Goal: Task Accomplishment & Management: Complete application form

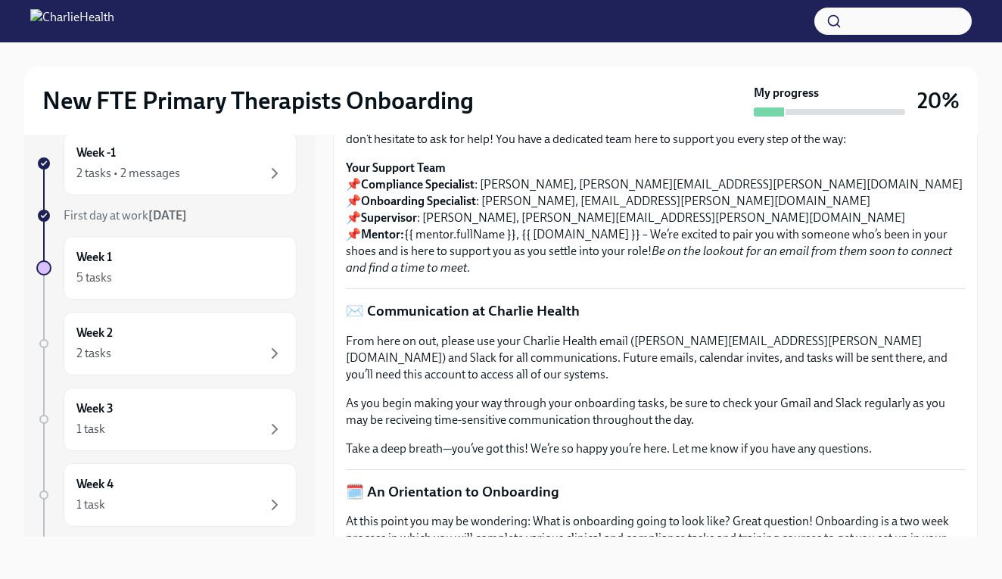
scroll to position [57, 0]
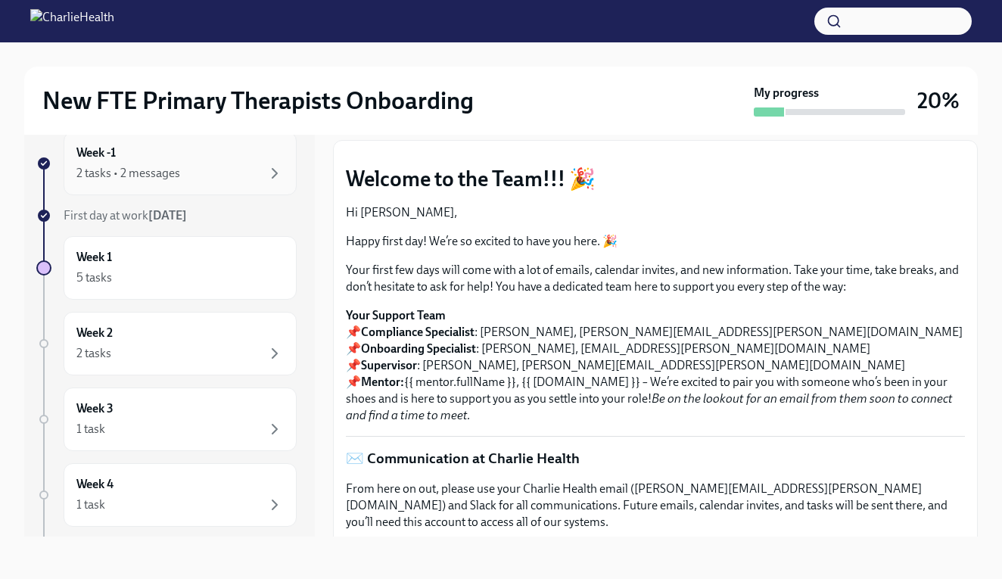
click at [185, 159] on div "Week -1 2 tasks • 2 messages" at bounding box center [179, 164] width 207 height 38
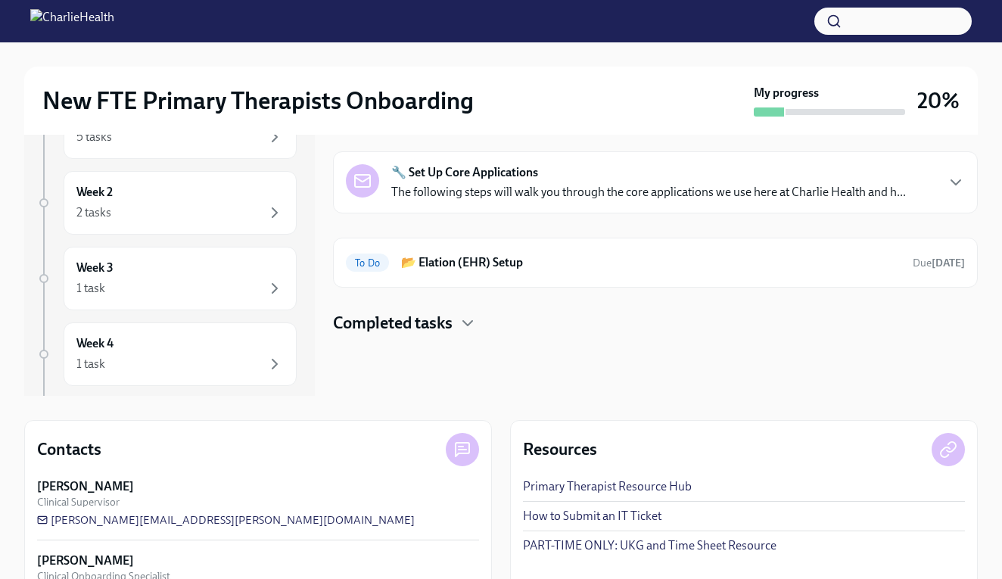
scroll to position [201, 0]
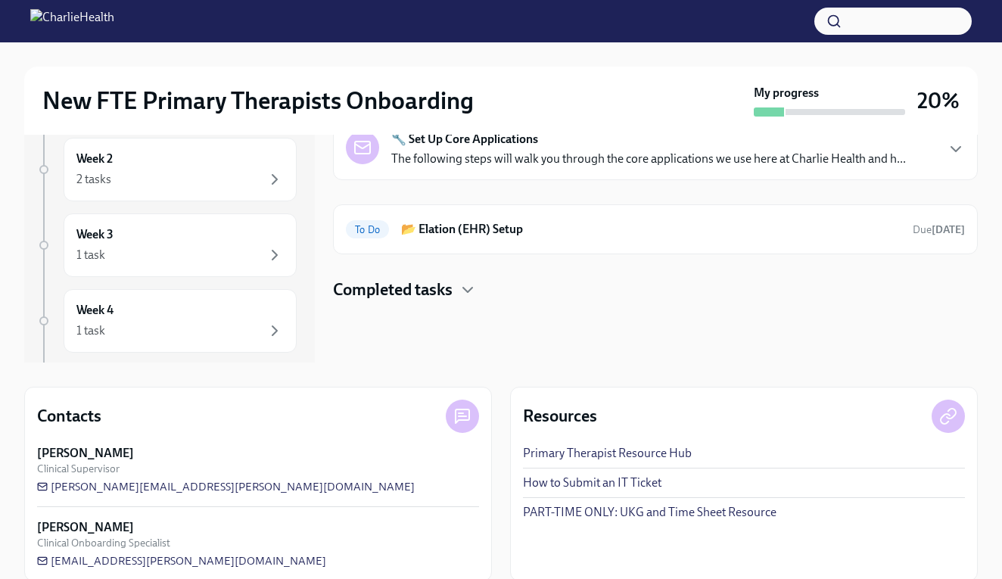
click at [392, 292] on h4 "Completed tasks" at bounding box center [393, 289] width 120 height 23
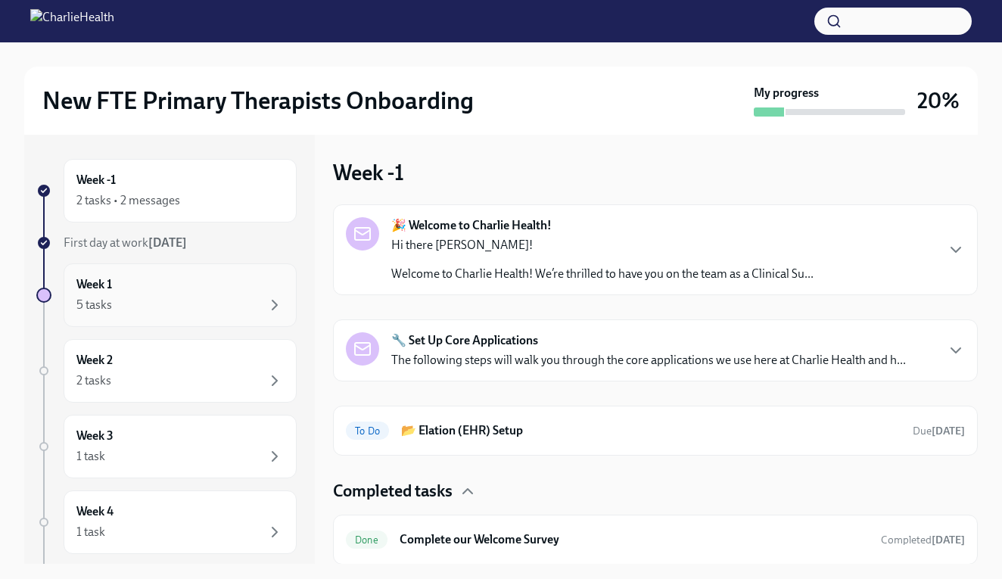
scroll to position [0, 0]
click at [509, 365] on p "The following steps will walk you through the core applications we use here at …" at bounding box center [648, 360] width 514 height 17
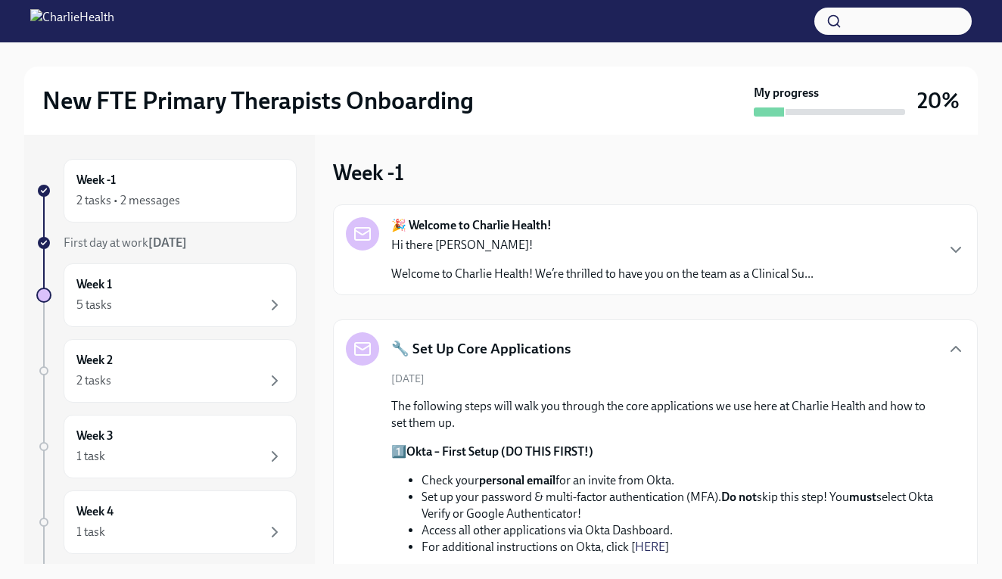
click at [508, 212] on div "🎉 Welcome to Charlie Health! Hi there Shayna! Welcome to Charlie Health! We’re …" at bounding box center [655, 249] width 645 height 91
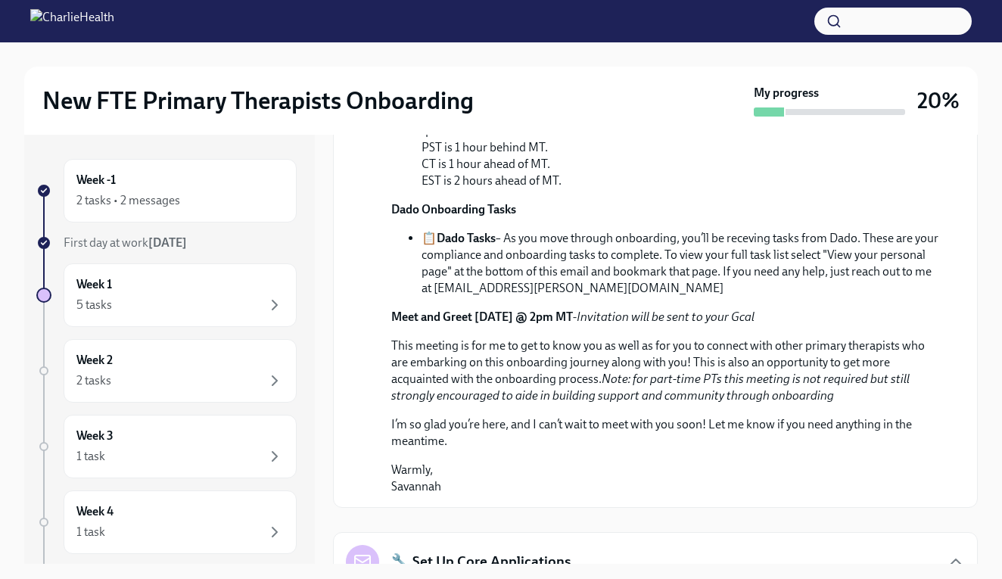
scroll to position [448, 0]
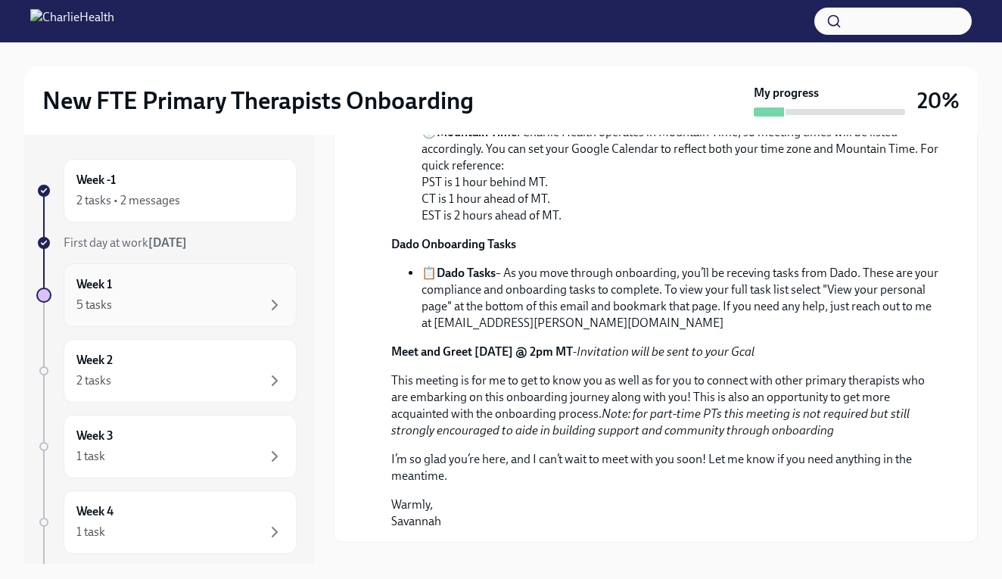
click at [223, 299] on div "5 tasks" at bounding box center [179, 305] width 207 height 18
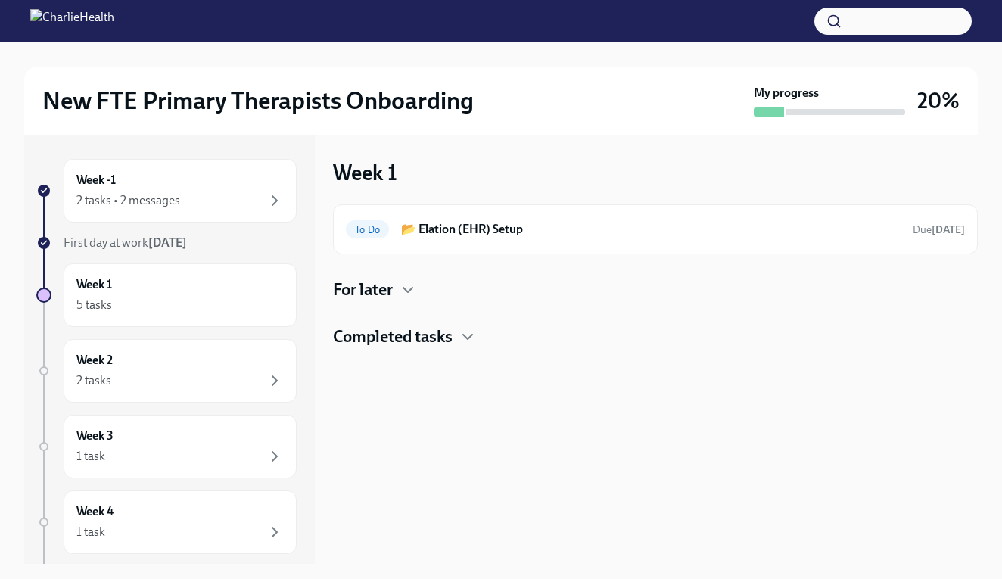
click at [395, 287] on div "For later" at bounding box center [655, 289] width 645 height 23
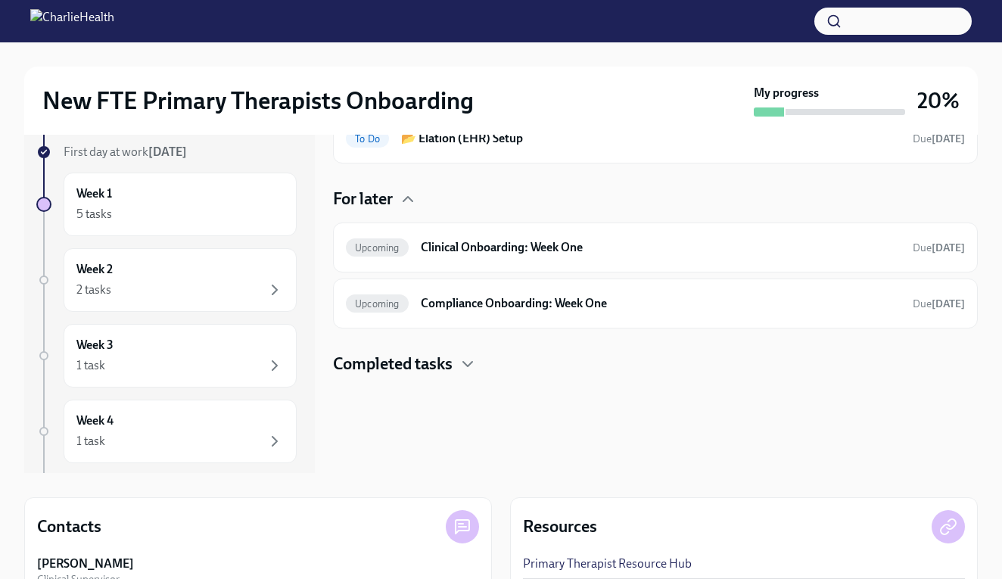
scroll to position [92, 0]
click at [462, 368] on icon "button" at bounding box center [467, 362] width 18 height 18
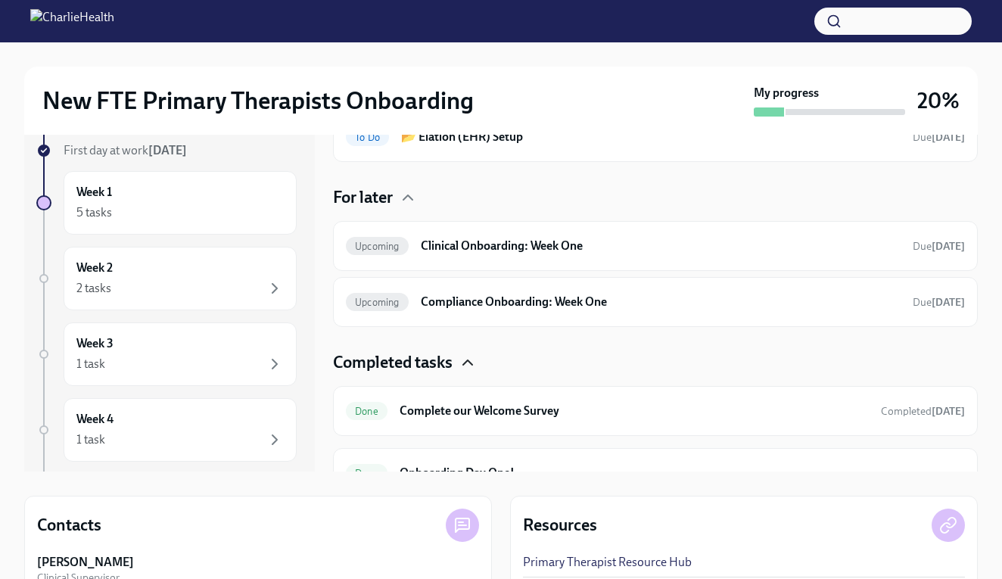
scroll to position [0, 0]
click at [502, 242] on h6 "Clinical Onboarding: Week One" at bounding box center [661, 246] width 480 height 17
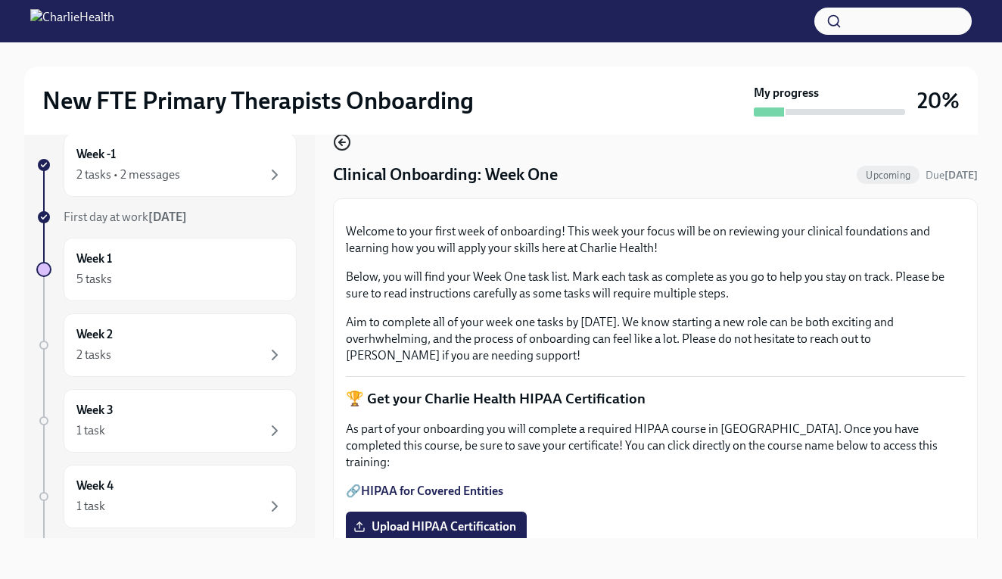
click at [343, 142] on icon "button" at bounding box center [342, 142] width 6 height 0
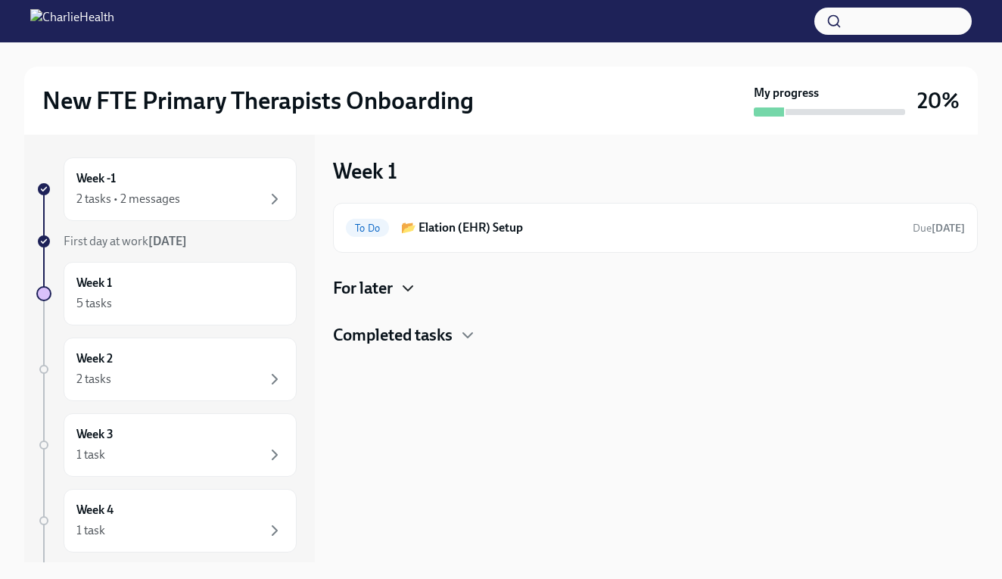
click at [401, 281] on icon "button" at bounding box center [408, 288] width 18 height 18
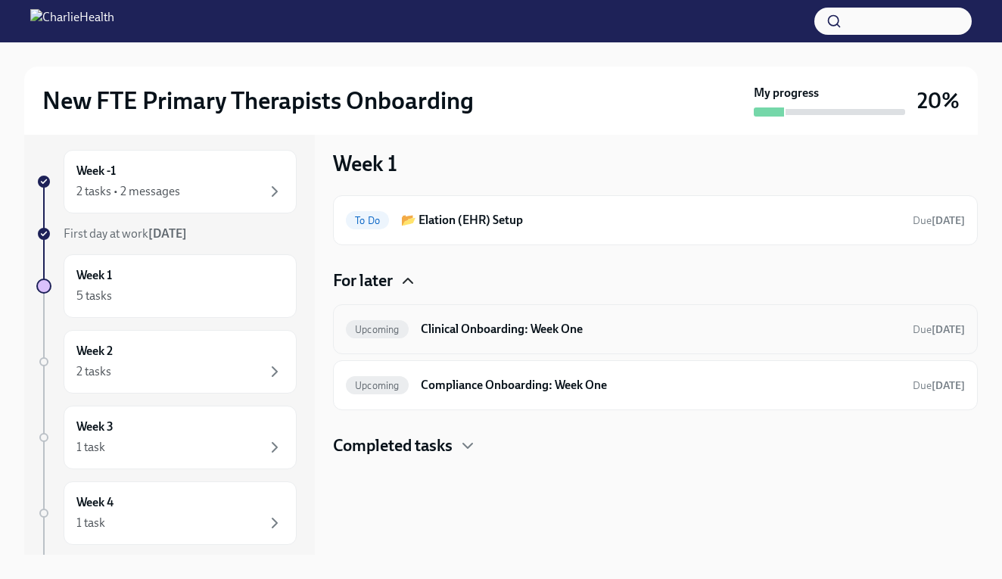
scroll to position [8, 0]
click at [490, 333] on h6 "Clinical Onboarding: Week One" at bounding box center [661, 330] width 480 height 17
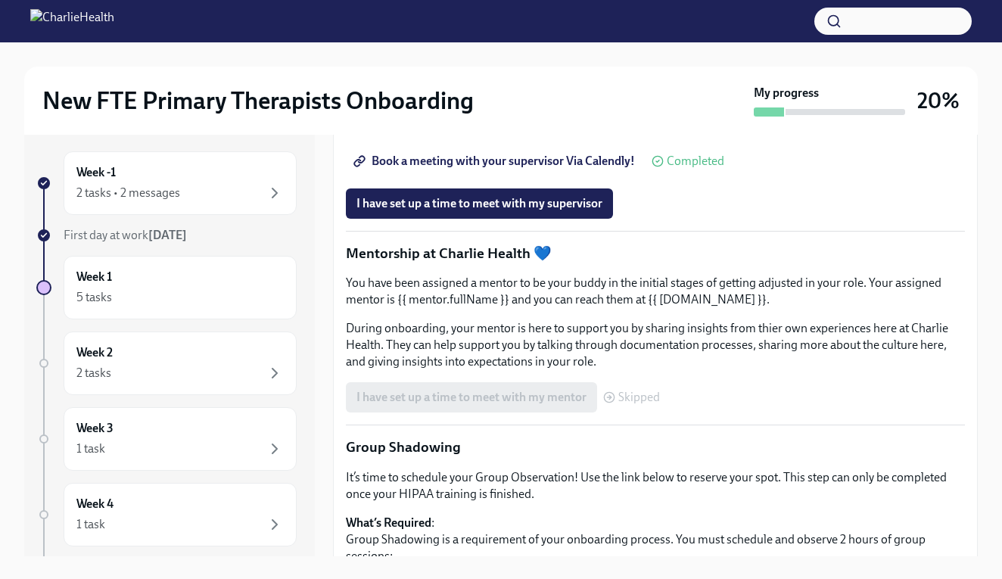
scroll to position [1238, 0]
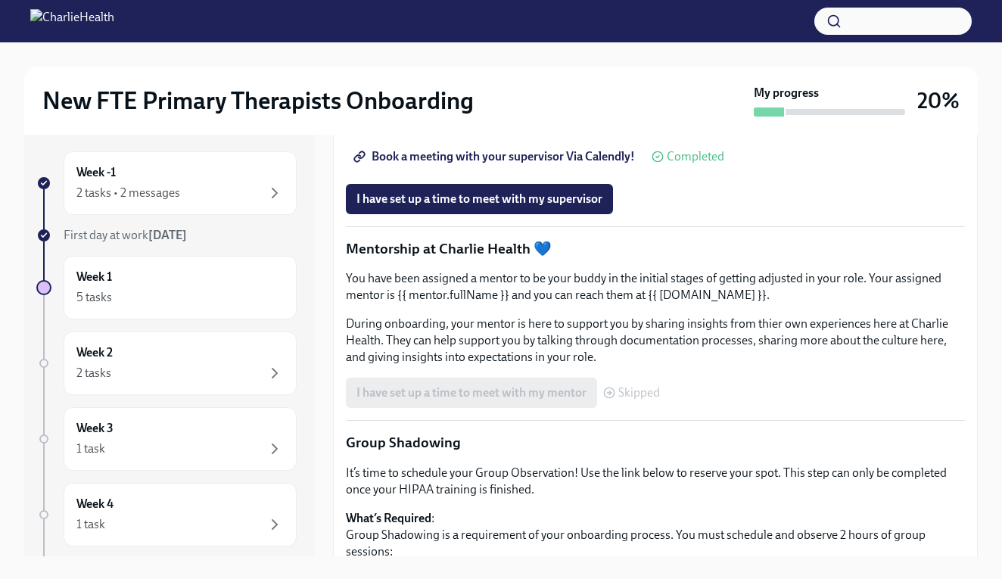
click at [551, 164] on span "Book a meeting with your supervisor Via Calendly!" at bounding box center [495, 156] width 278 height 15
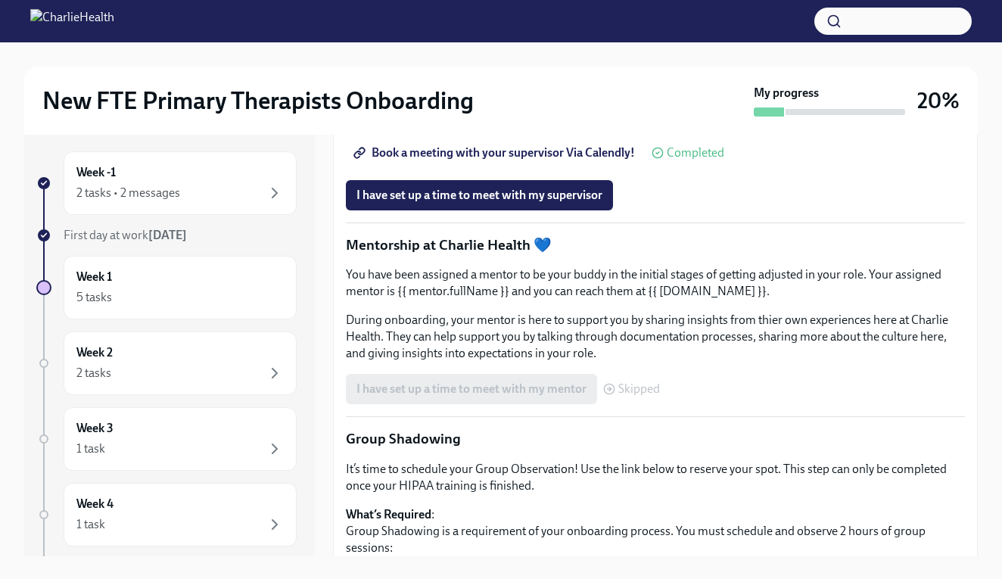
scroll to position [1262, 0]
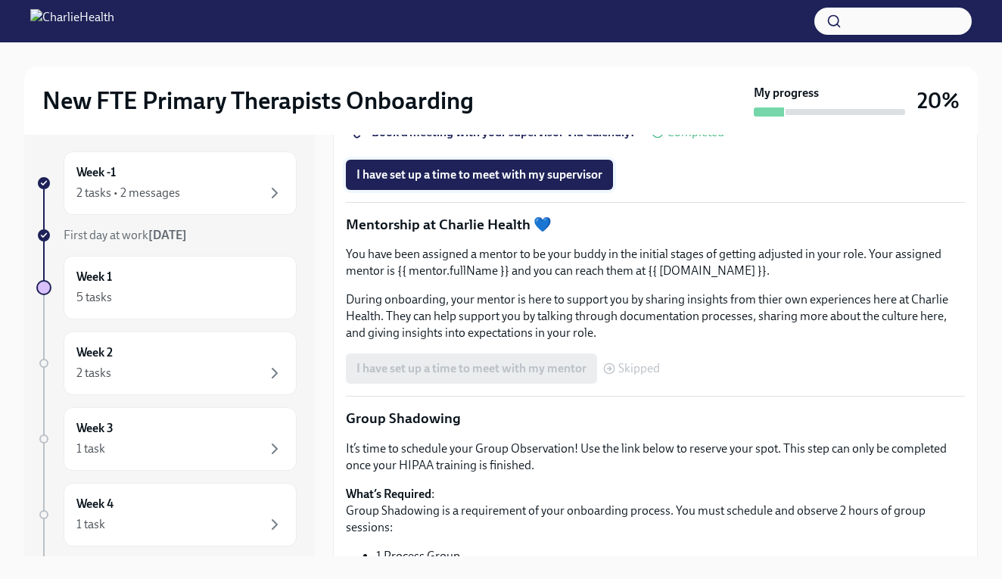
click at [477, 182] on span "I have set up a time to meet with my supervisor" at bounding box center [479, 174] width 246 height 15
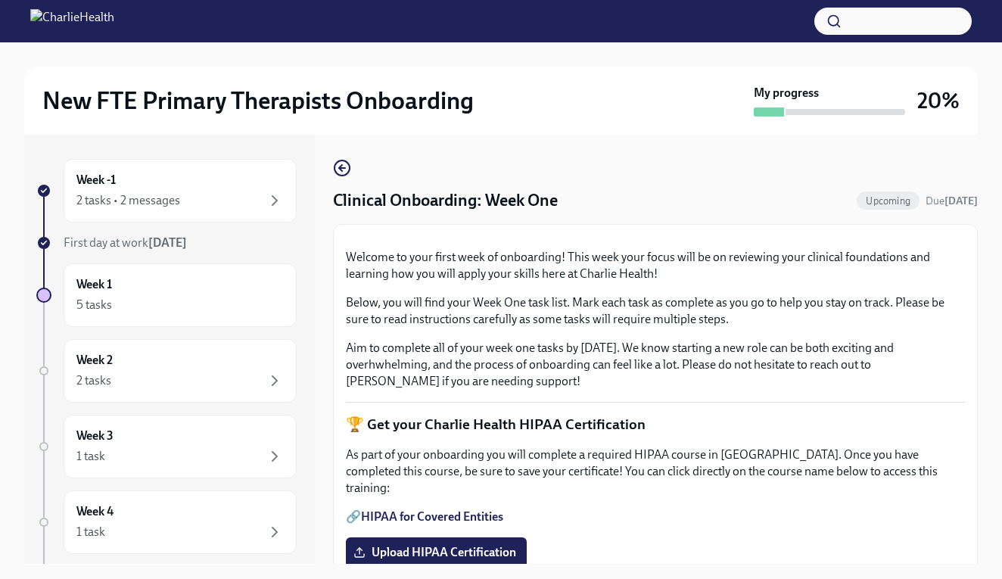
scroll to position [0, 0]
click at [340, 170] on icon "button" at bounding box center [340, 168] width 3 height 6
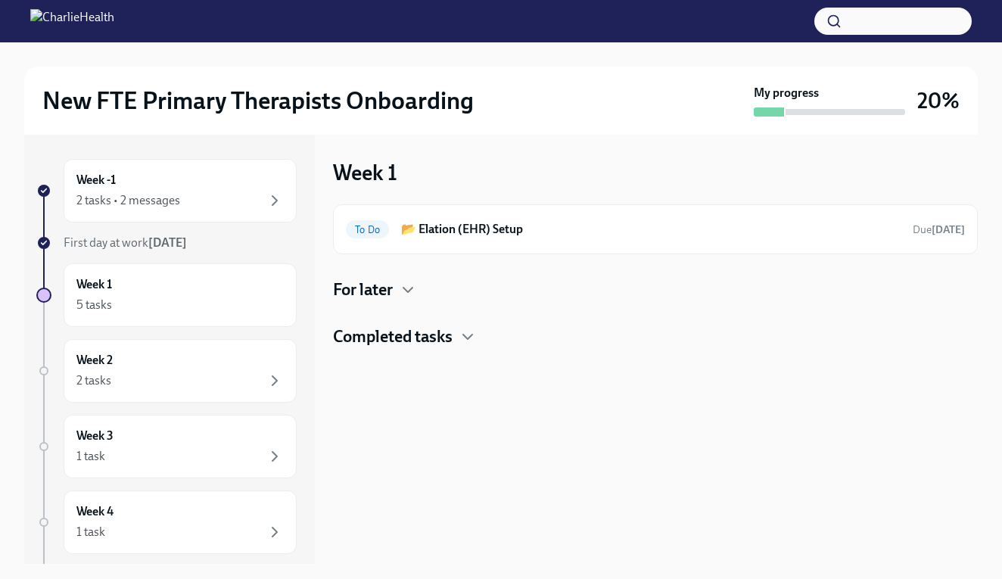
click at [389, 332] on h4 "Completed tasks" at bounding box center [393, 336] width 120 height 23
click at [384, 297] on h4 "For later" at bounding box center [363, 289] width 60 height 23
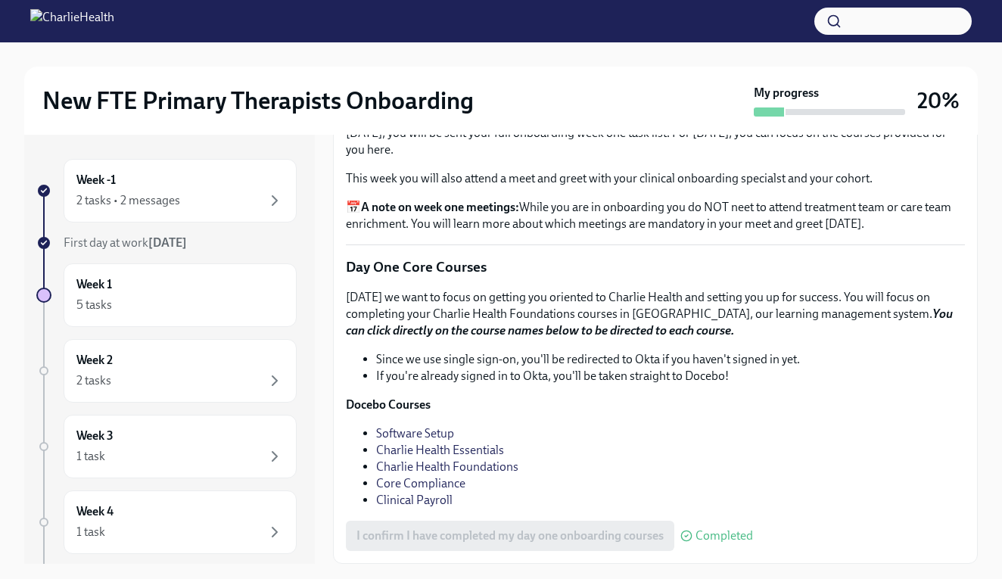
scroll to position [2174, 0]
click at [182, 287] on div "Week 1 5 tasks" at bounding box center [179, 295] width 207 height 38
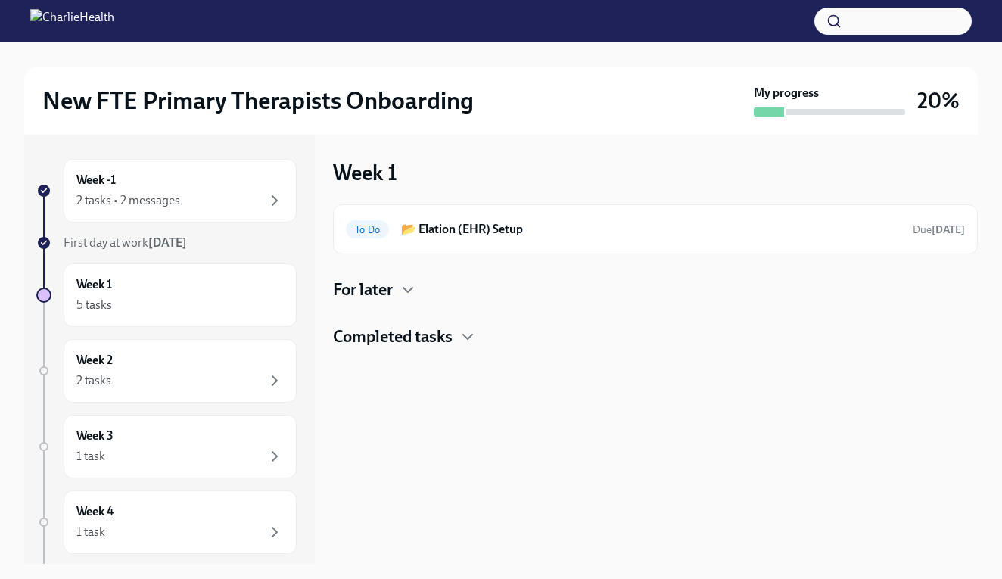
click at [155, 243] on strong "[DATE]" at bounding box center [167, 242] width 39 height 14
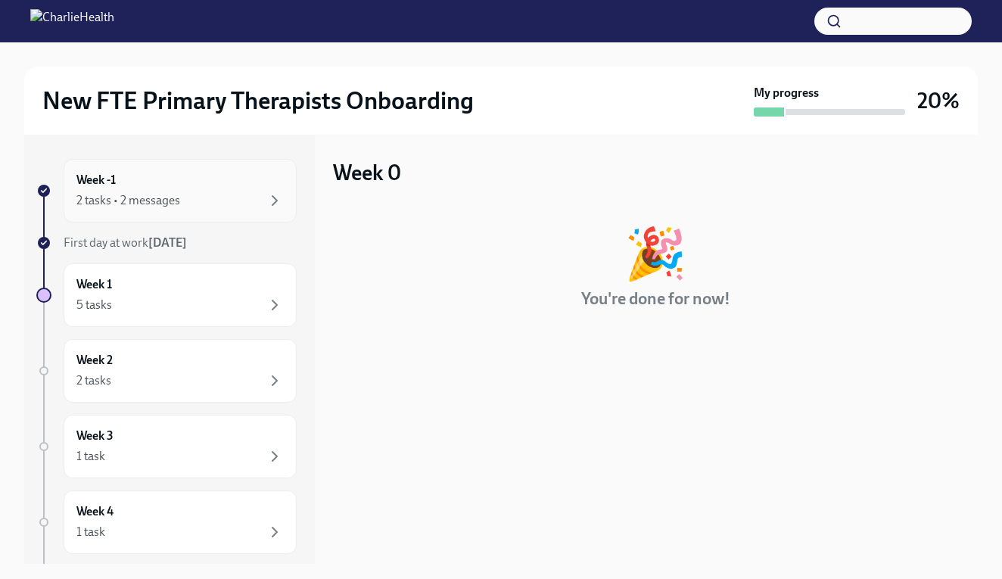
click at [159, 199] on div "2 tasks • 2 messages" at bounding box center [128, 200] width 104 height 17
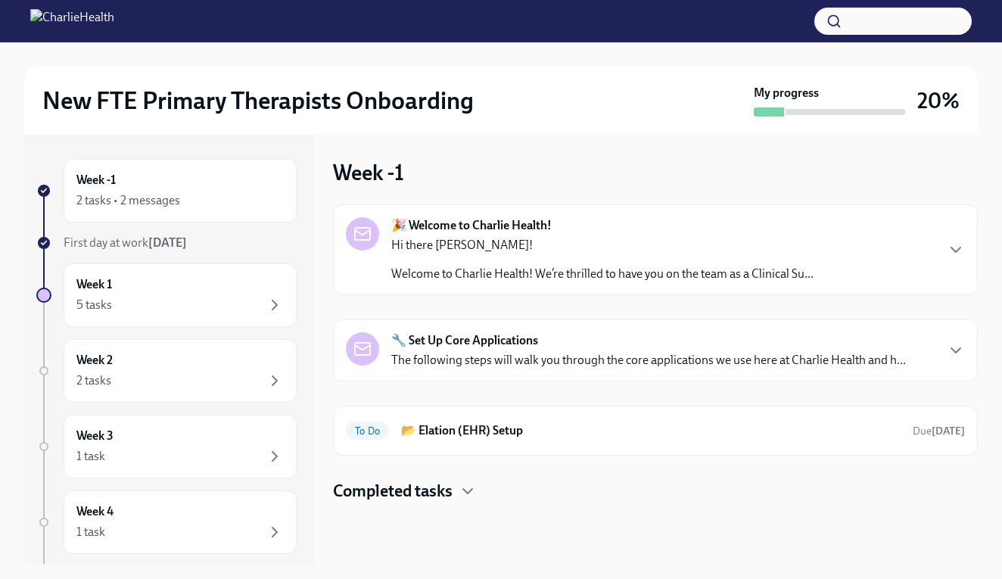
click at [403, 498] on h4 "Completed tasks" at bounding box center [393, 491] width 120 height 23
click at [235, 303] on div "5 tasks" at bounding box center [179, 305] width 207 height 18
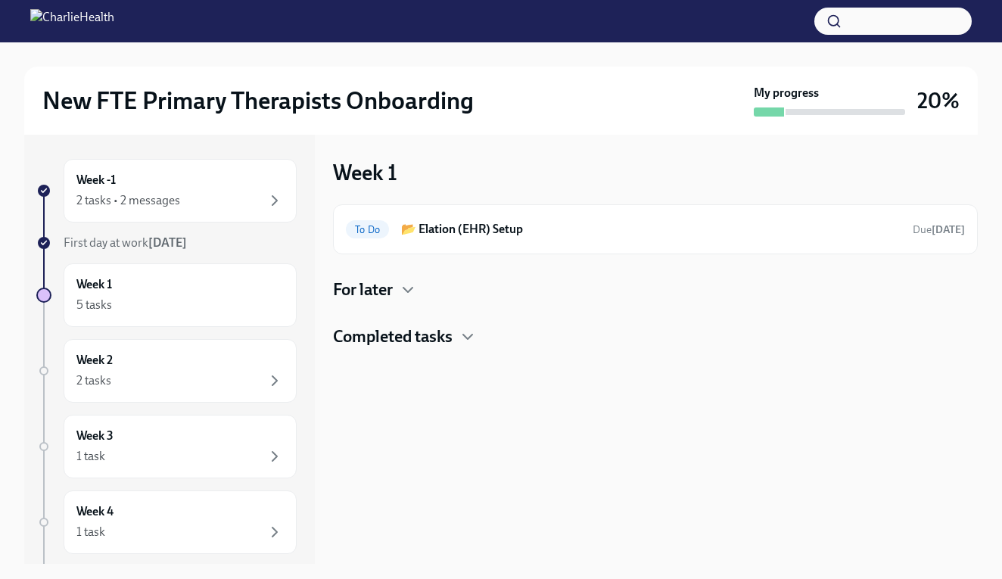
click at [440, 336] on h4 "Completed tasks" at bounding box center [393, 336] width 120 height 23
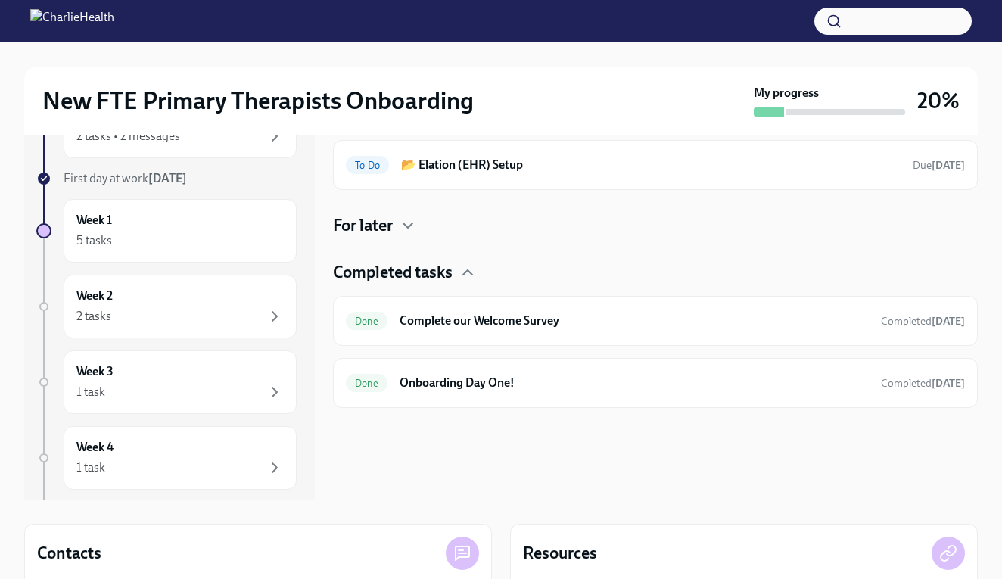
scroll to position [23, 0]
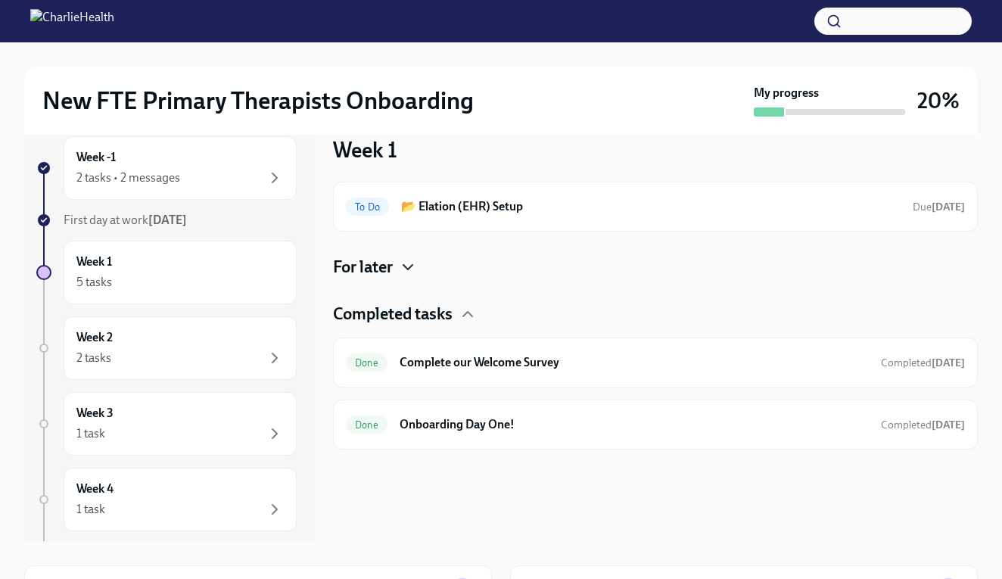
click at [402, 269] on icon "button" at bounding box center [408, 267] width 18 height 18
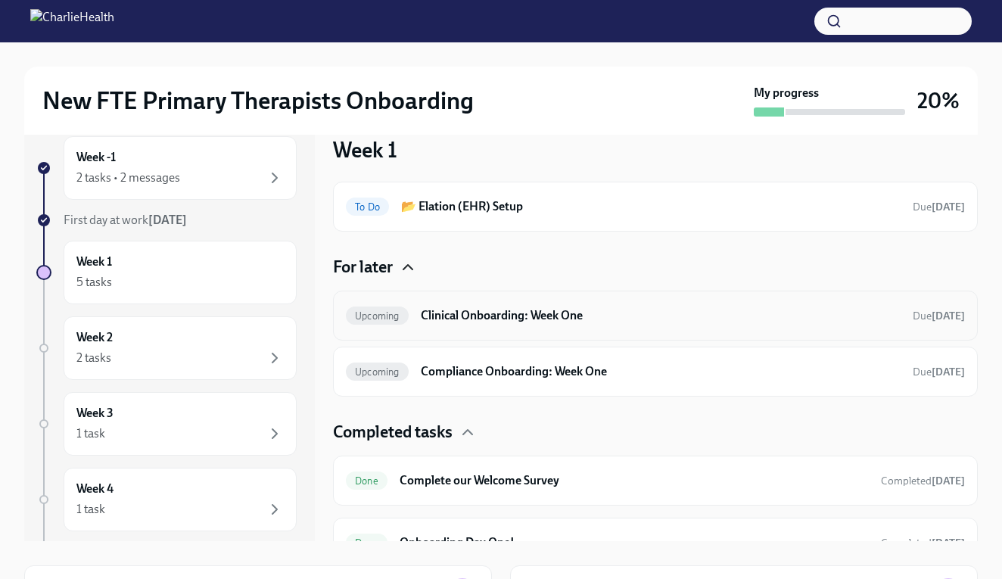
click at [489, 310] on h6 "Clinical Onboarding: Week One" at bounding box center [661, 315] width 480 height 17
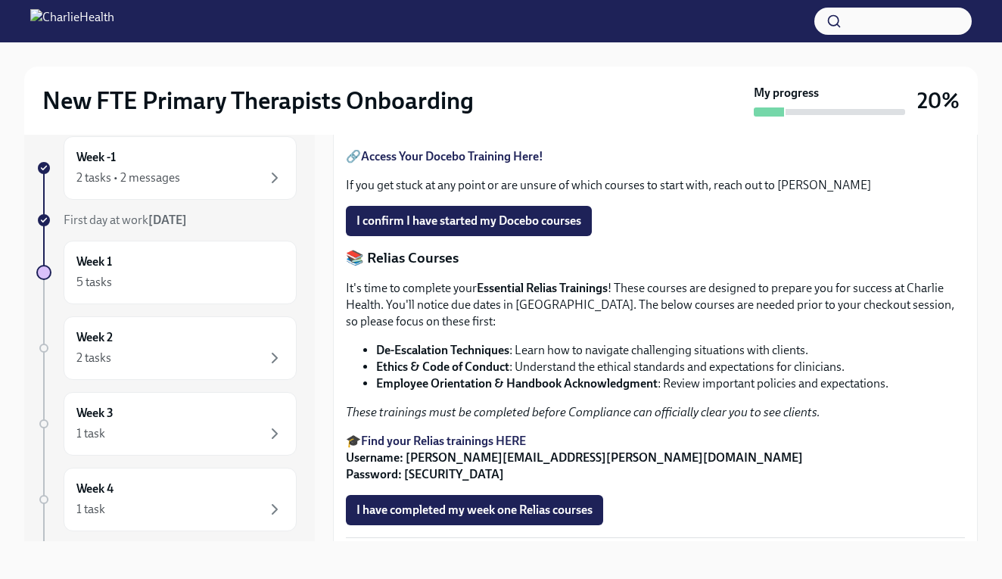
scroll to position [573, 0]
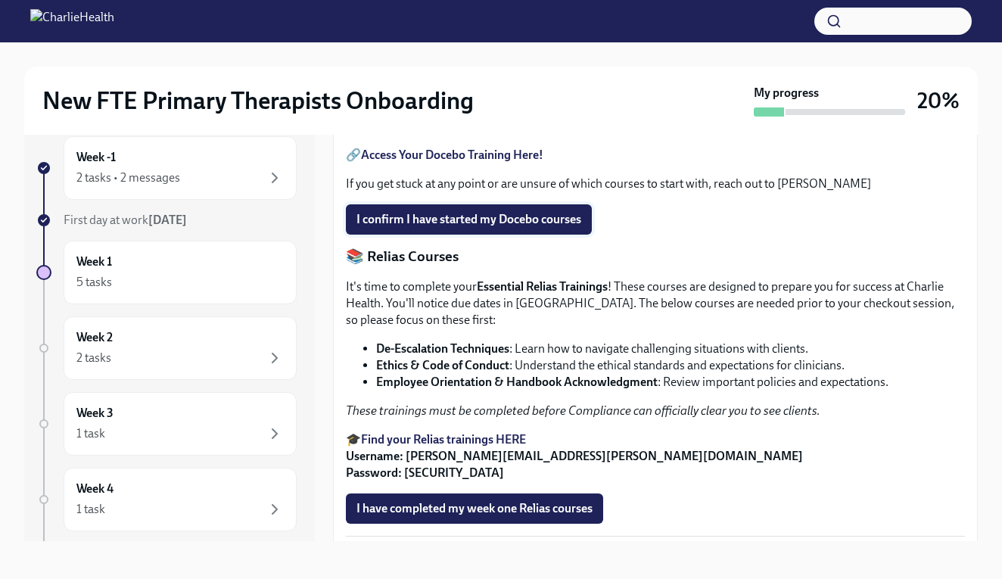
click at [446, 227] on span "I confirm I have started my Docebo courses" at bounding box center [468, 219] width 225 height 15
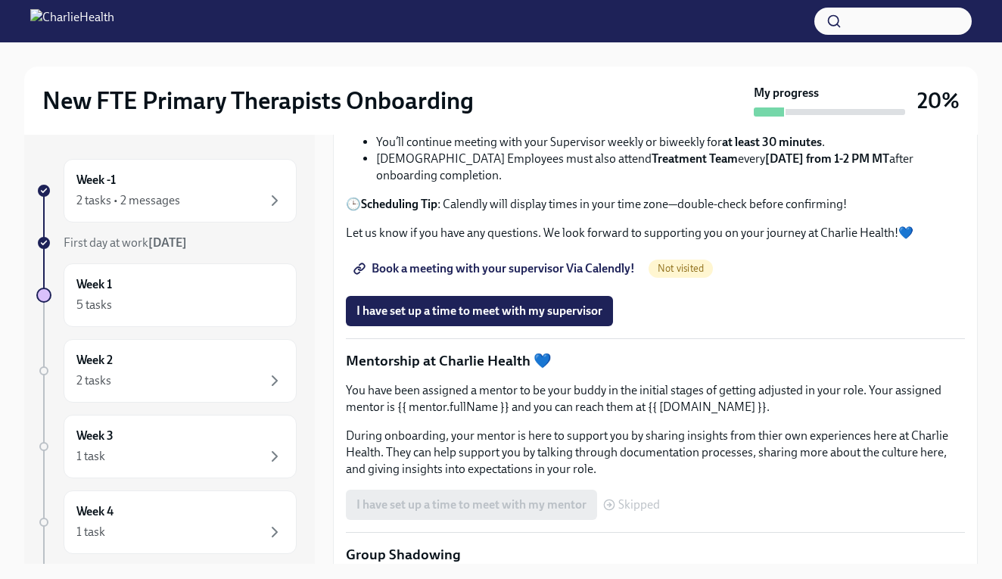
scroll to position [1123, 0]
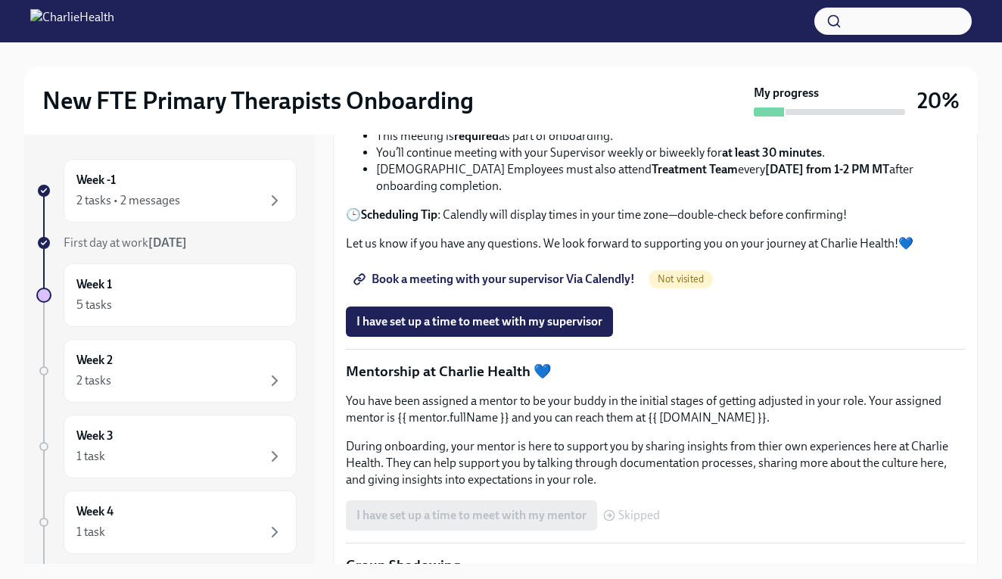
click at [499, 287] on span "Book a meeting with your supervisor Via Calendly!" at bounding box center [495, 279] width 278 height 15
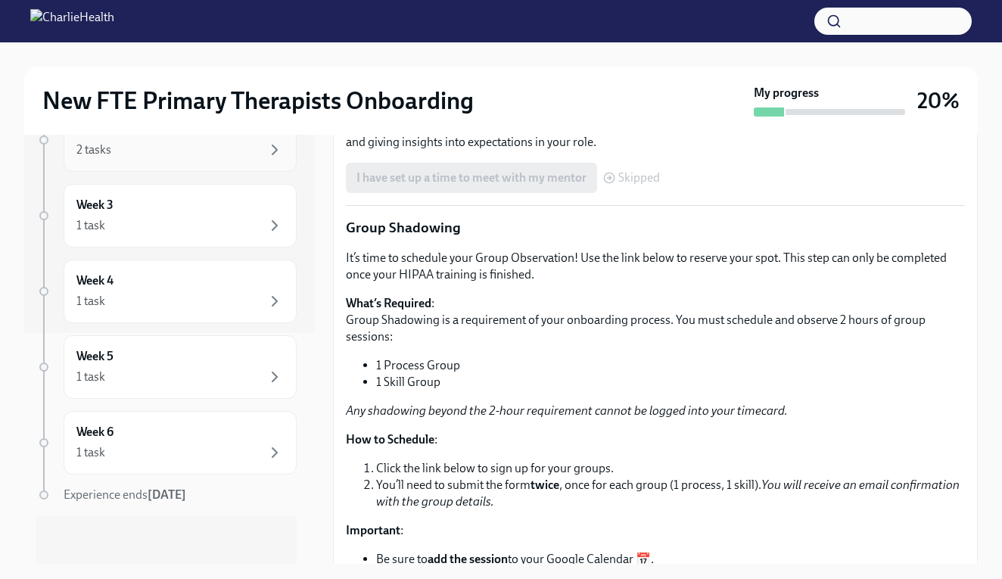
scroll to position [231, 0]
click at [122, 431] on div "Week 6 1 task" at bounding box center [179, 443] width 207 height 38
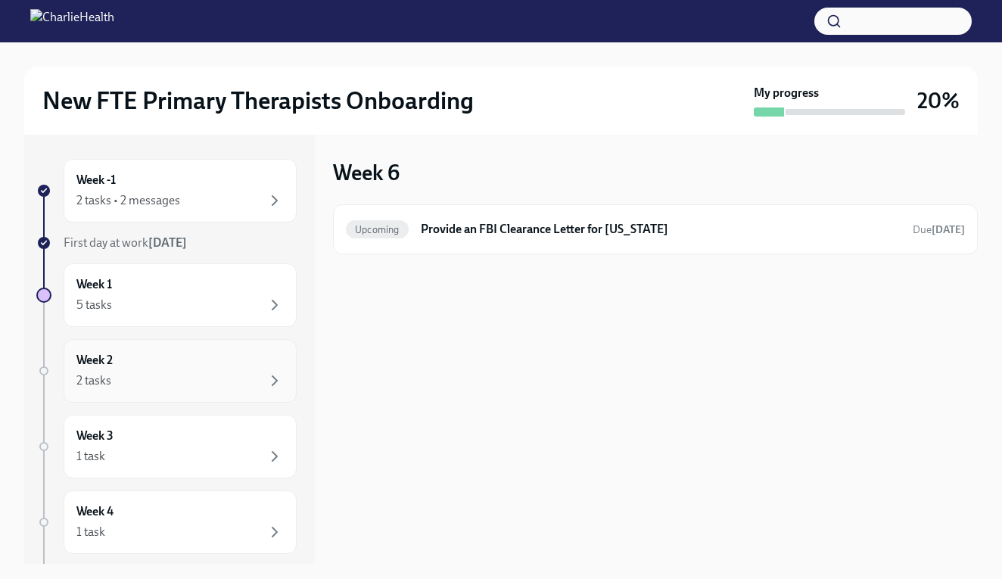
click at [151, 371] on div "Week 2 2 tasks" at bounding box center [179, 371] width 207 height 38
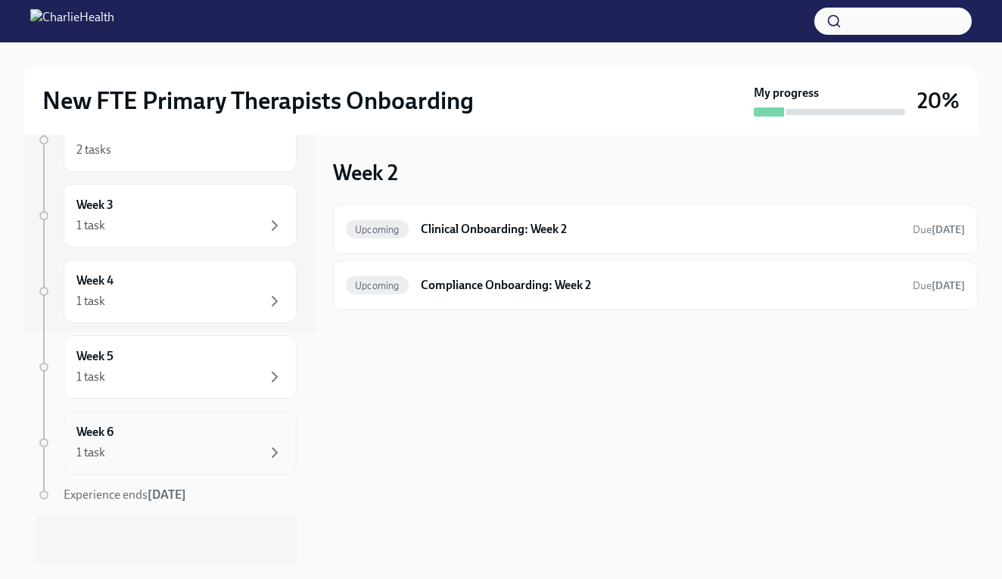
scroll to position [231, 0]
click at [120, 455] on div "1 task" at bounding box center [179, 452] width 207 height 18
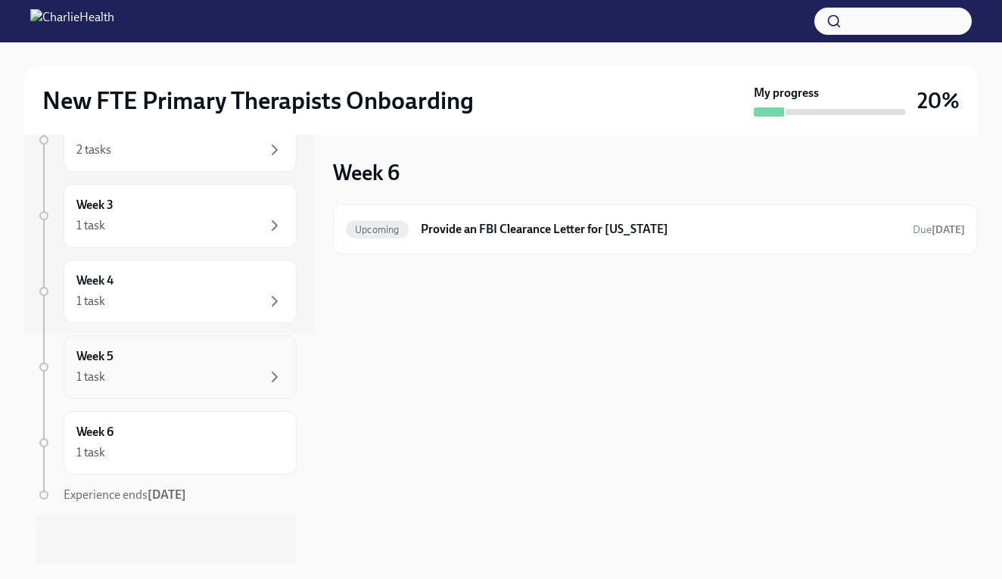
click at [166, 373] on div "1 task" at bounding box center [179, 377] width 207 height 18
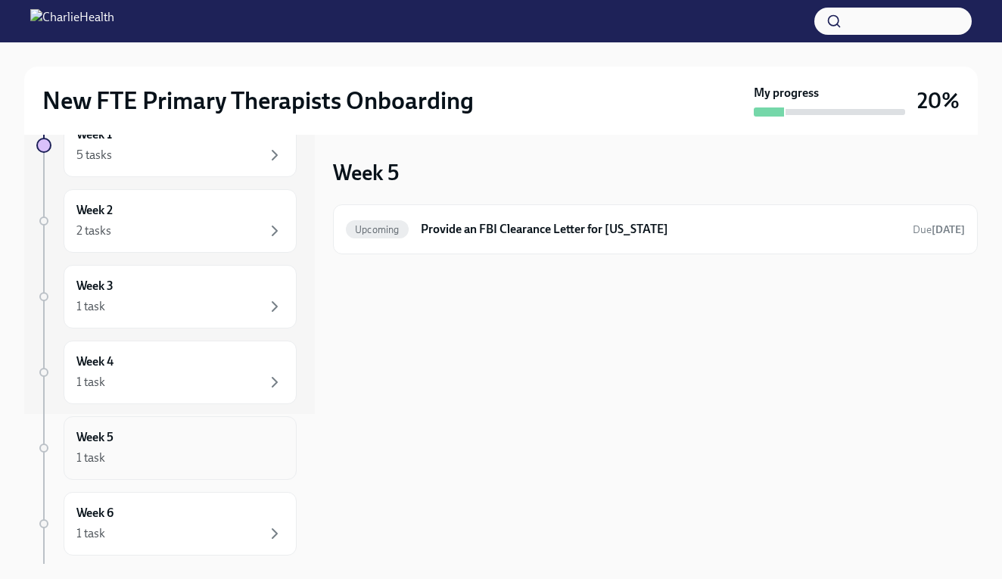
scroll to position [138, 0]
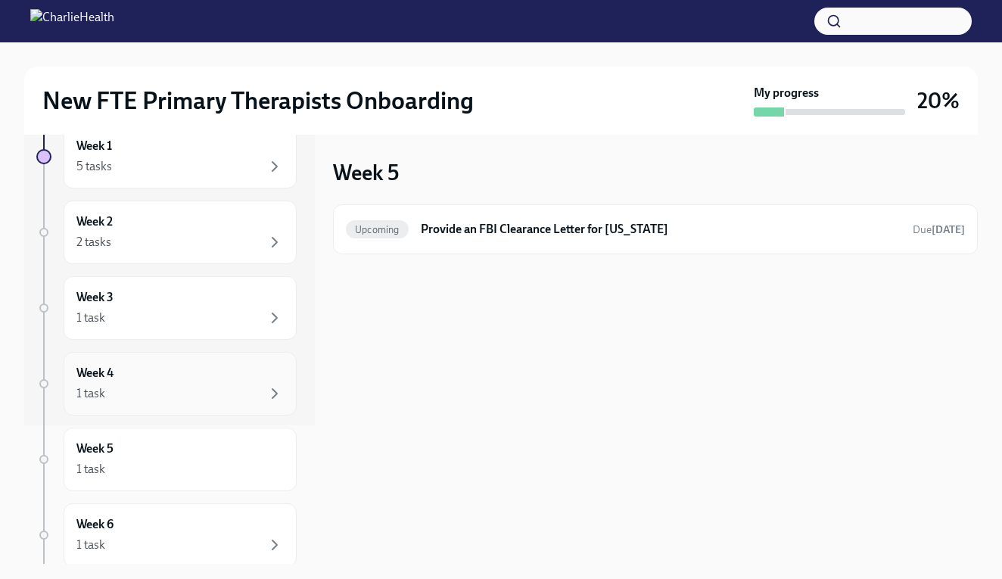
click at [160, 397] on div "1 task" at bounding box center [179, 393] width 207 height 18
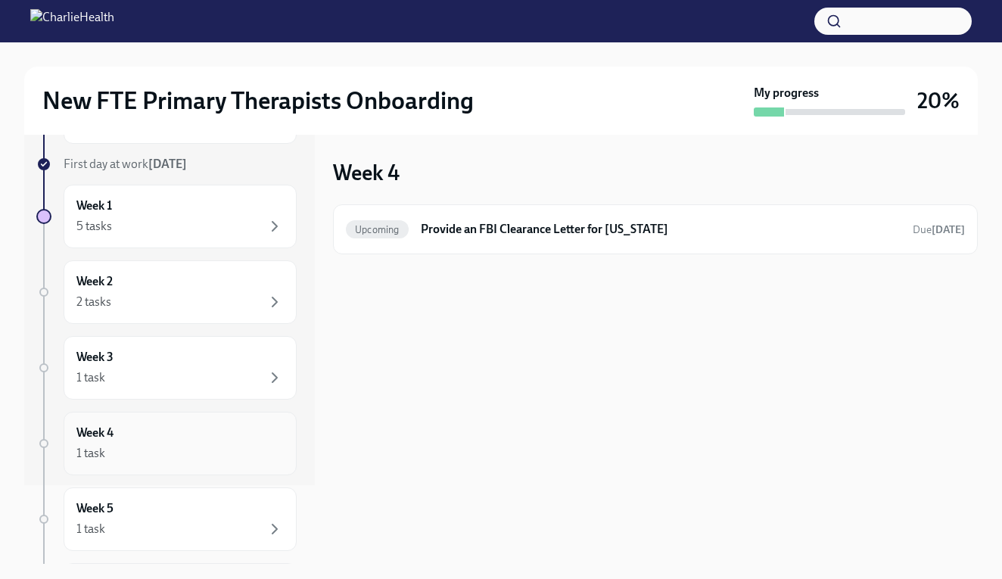
scroll to position [73, 0]
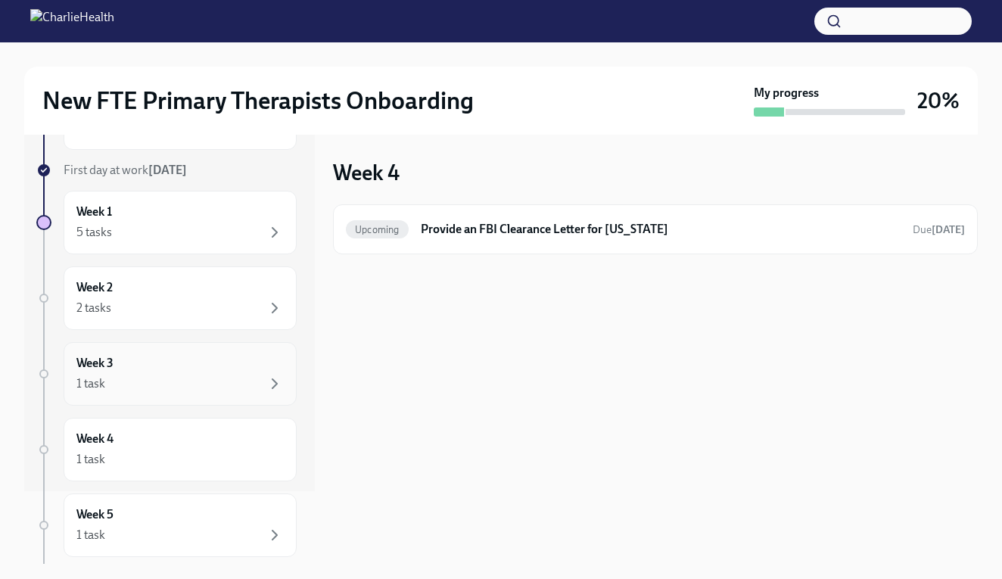
click at [172, 375] on div "1 task" at bounding box center [179, 384] width 207 height 18
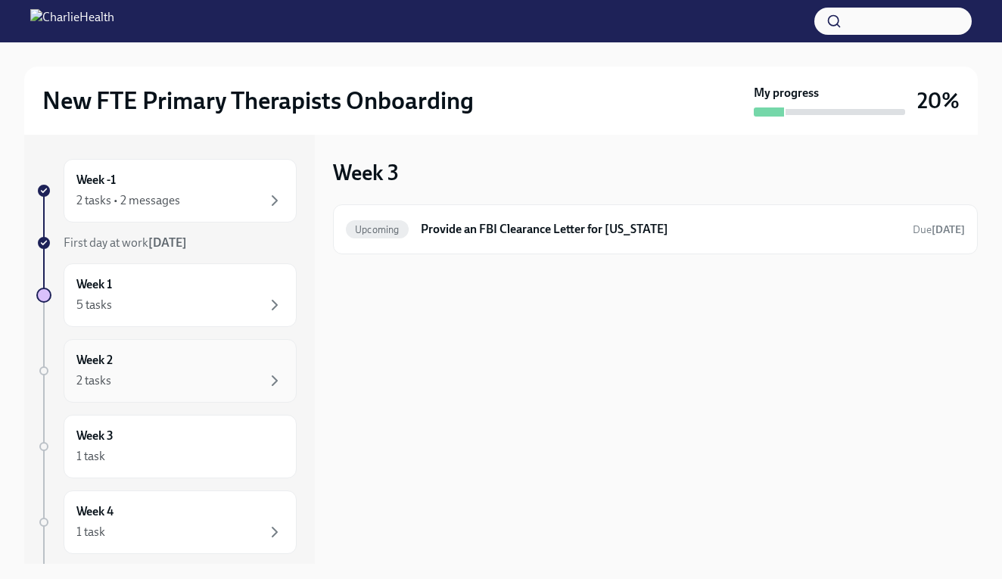
click at [166, 379] on div "2 tasks" at bounding box center [179, 380] width 207 height 18
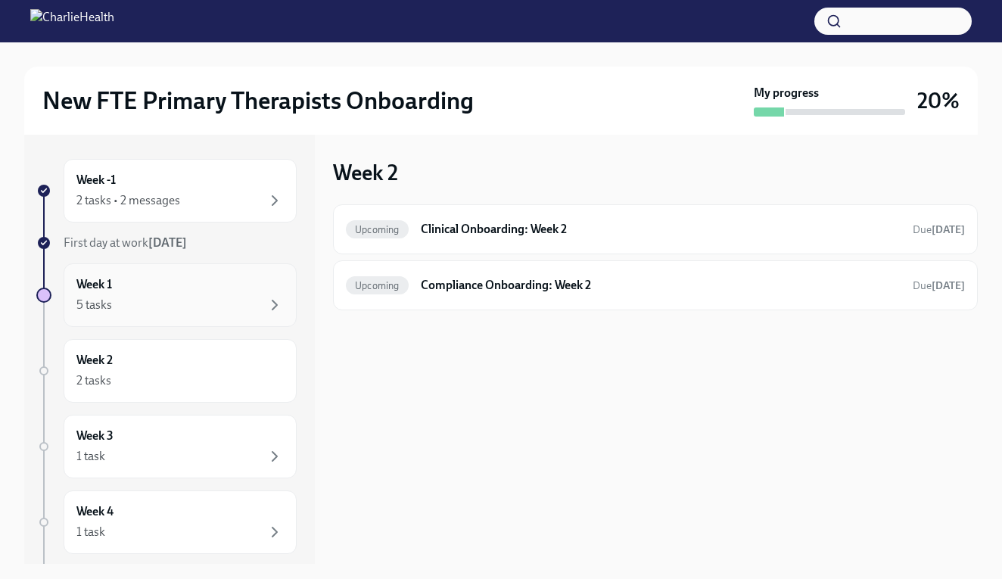
click at [192, 306] on div "5 tasks" at bounding box center [179, 305] width 207 height 18
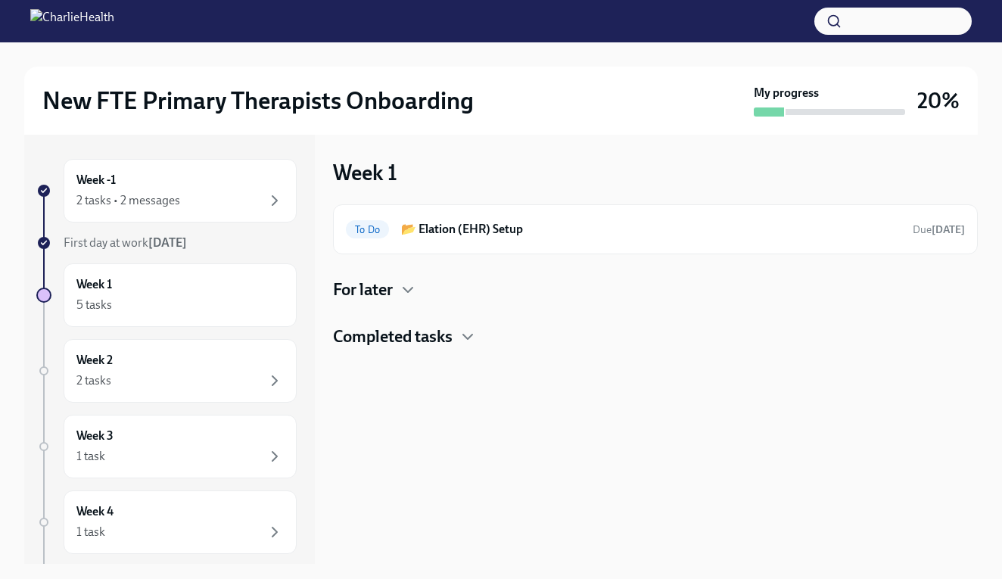
click at [390, 296] on h4 "For later" at bounding box center [363, 289] width 60 height 23
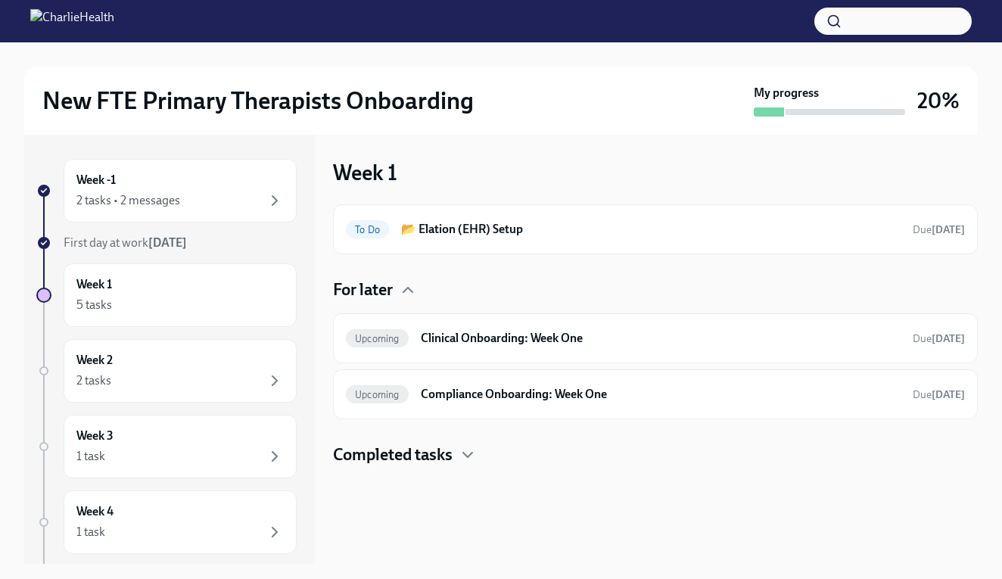
click at [396, 458] on h4 "Completed tasks" at bounding box center [393, 454] width 120 height 23
click at [518, 344] on h6 "Clinical Onboarding: Week One" at bounding box center [661, 338] width 480 height 17
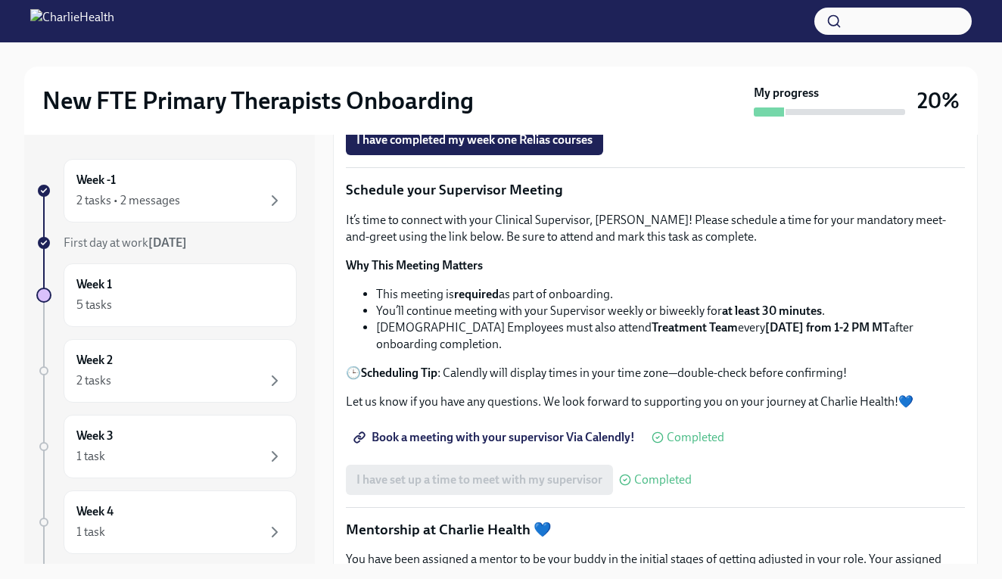
scroll to position [788, 0]
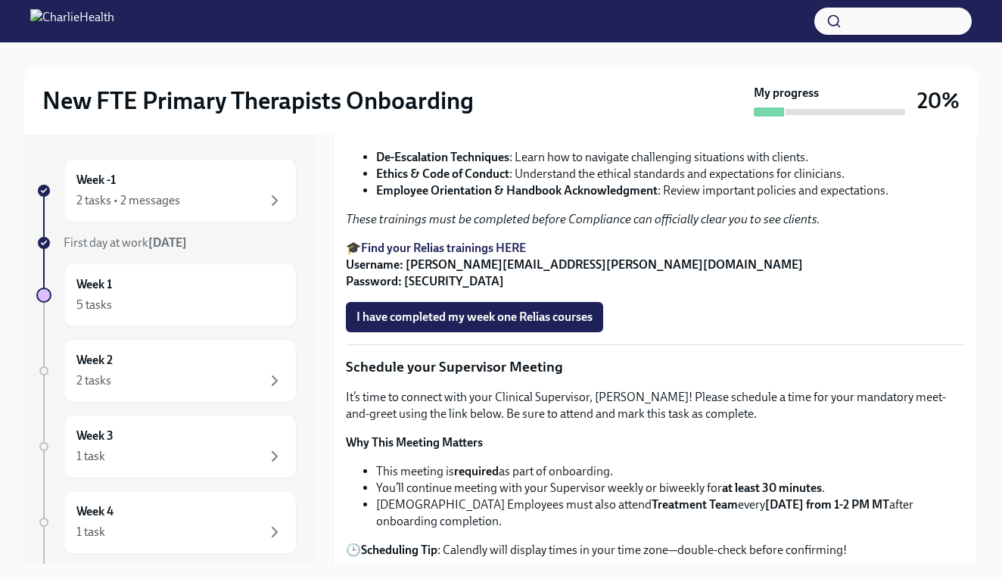
click at [114, 26] on img at bounding box center [72, 21] width 84 height 24
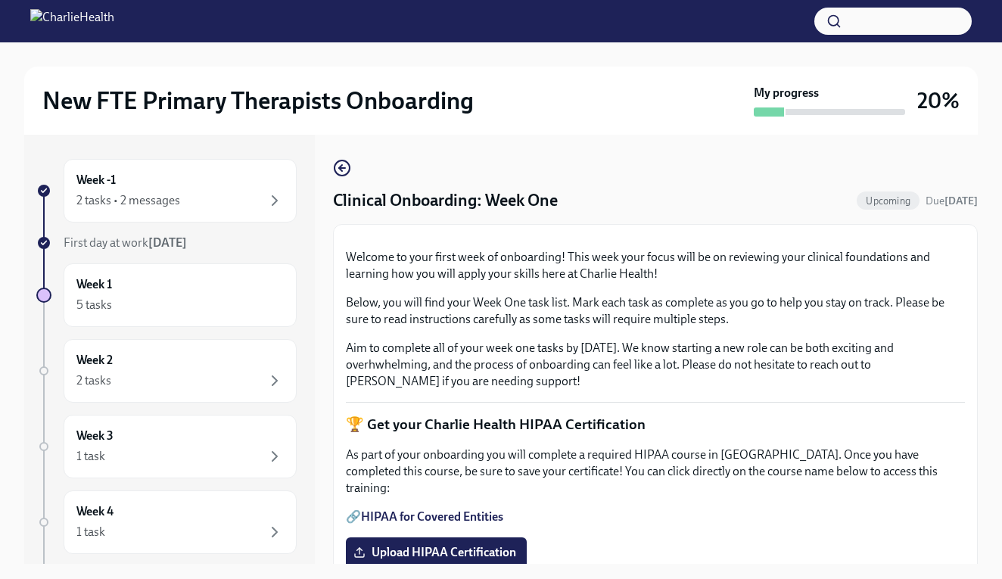
scroll to position [0, 0]
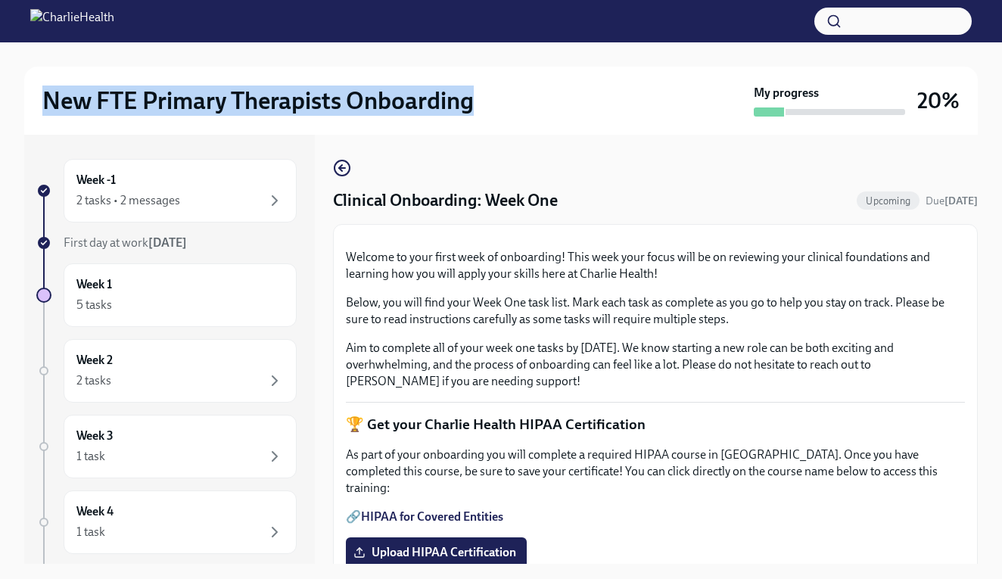
drag, startPoint x: 477, startPoint y: 99, endPoint x: 48, endPoint y: 98, distance: 429.7
click at [48, 98] on div "New FTE Primary Therapists Onboarding" at bounding box center [394, 100] width 705 height 30
copy h2 "New FTE Primary Therapists Onboarding"
click at [174, 197] on div "2 tasks • 2 messages" at bounding box center [128, 200] width 104 height 17
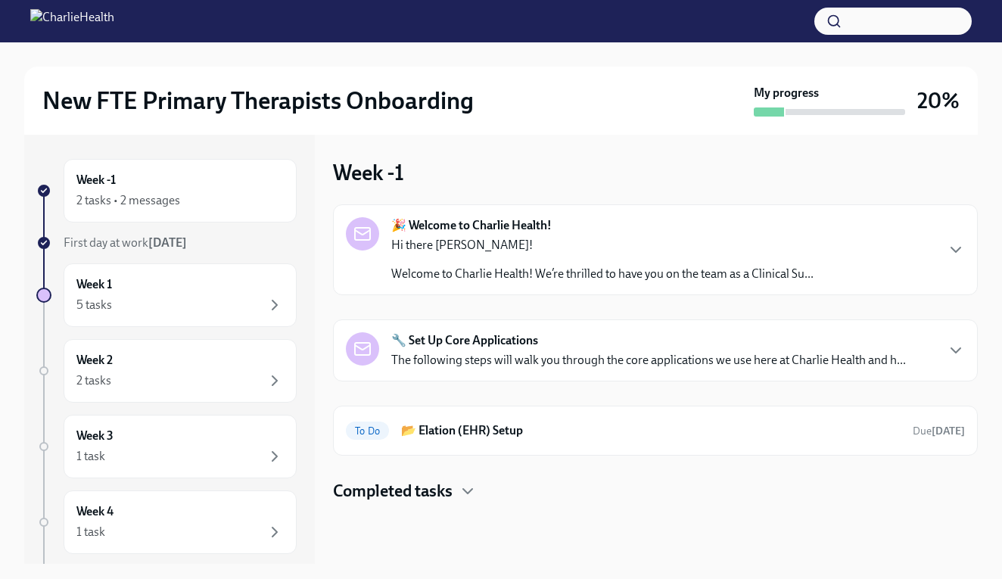
click at [566, 204] on div "🎉 Welcome to Charlie Health! Hi there Shayna! Welcome to Charlie Health! We’re …" at bounding box center [655, 249] width 645 height 91
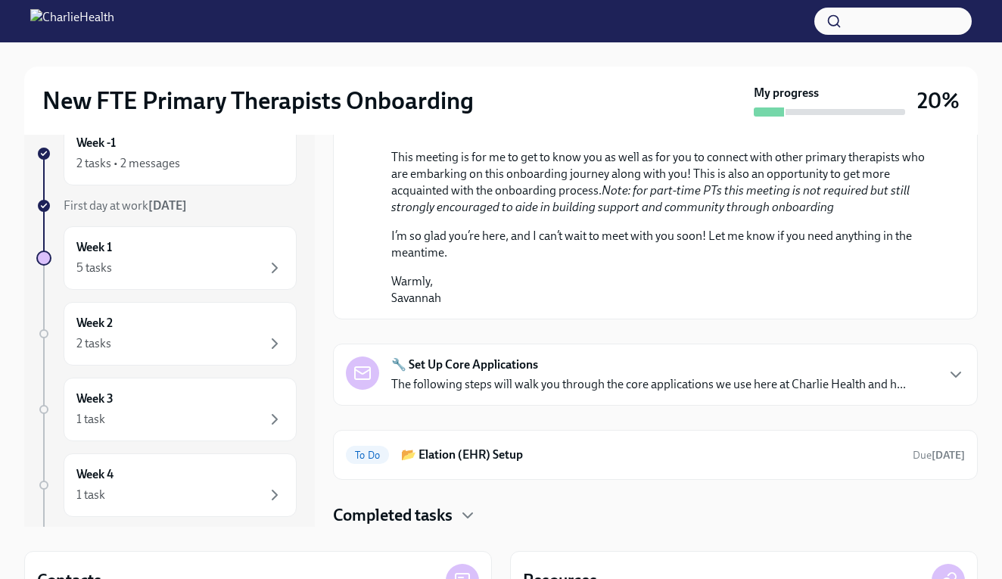
scroll to position [792, 0]
click at [514, 389] on p "The following steps will walk you through the core applications we use here at …" at bounding box center [648, 384] width 514 height 17
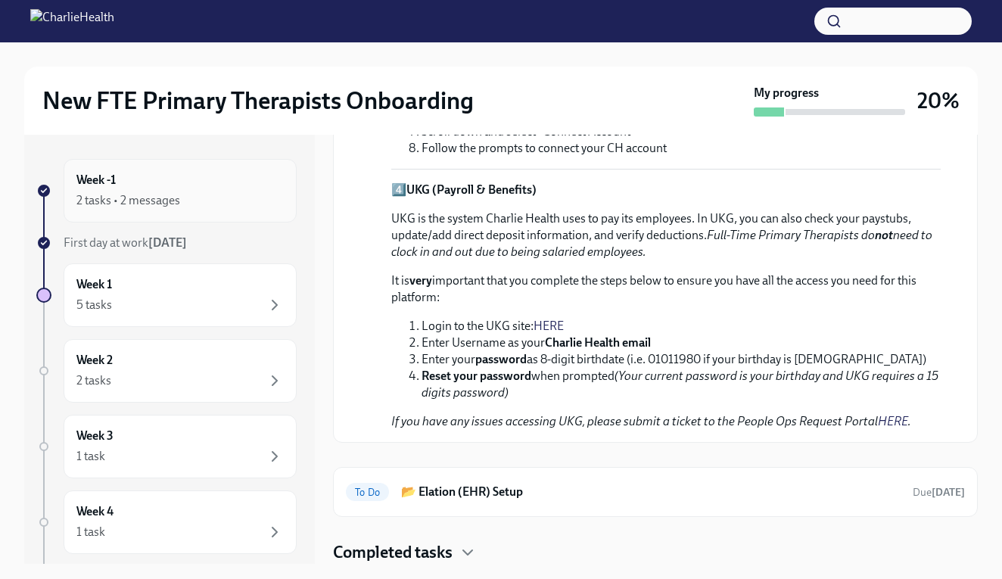
scroll to position [0, 0]
